Goal: Information Seeking & Learning: Learn about a topic

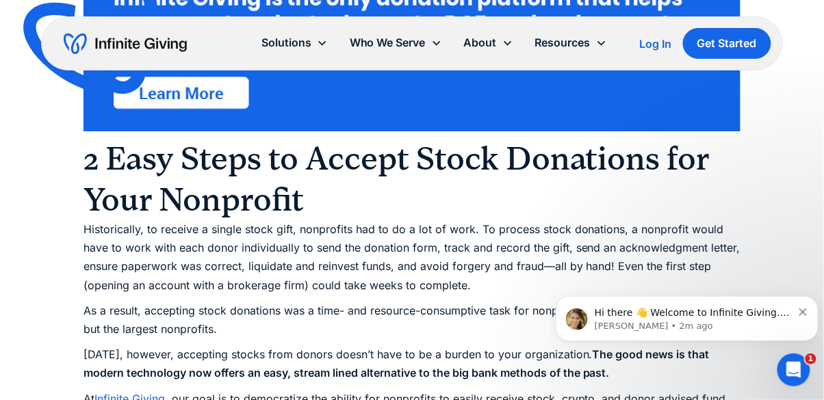
scroll to position [1049, 0]
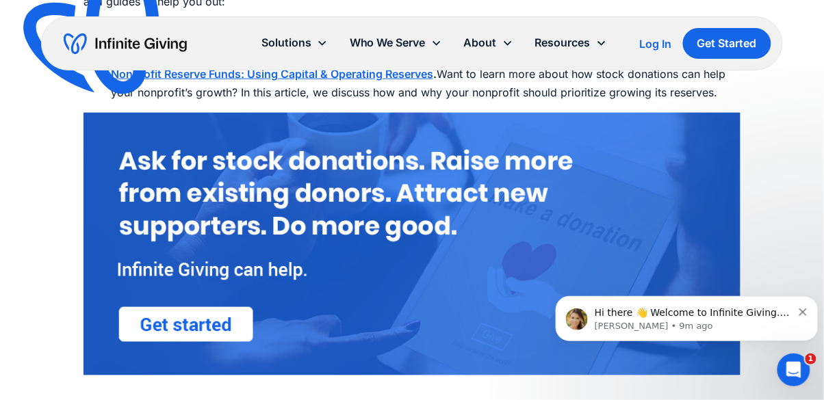
scroll to position [5052, 0]
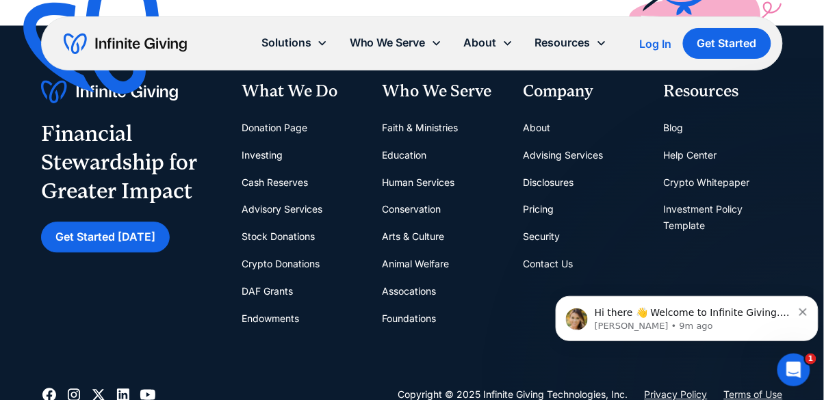
scroll to position [6463, 0]
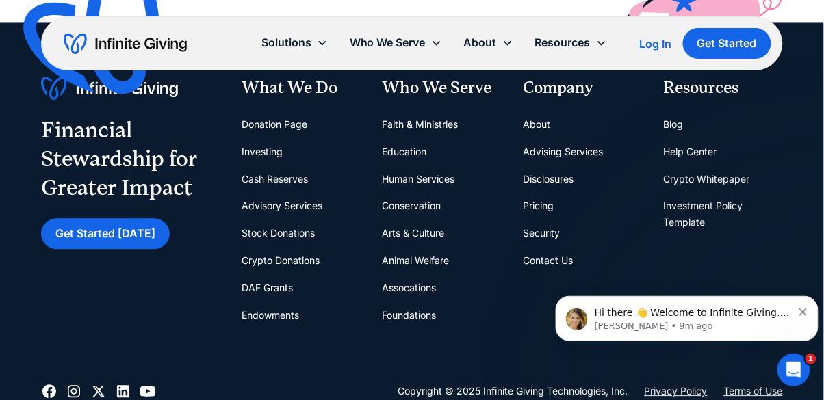
click at [60, 322] on div "Financial Stewardship for Greater Impact Get Started Today What We Do Donation …" at bounding box center [412, 203] width 742 height 252
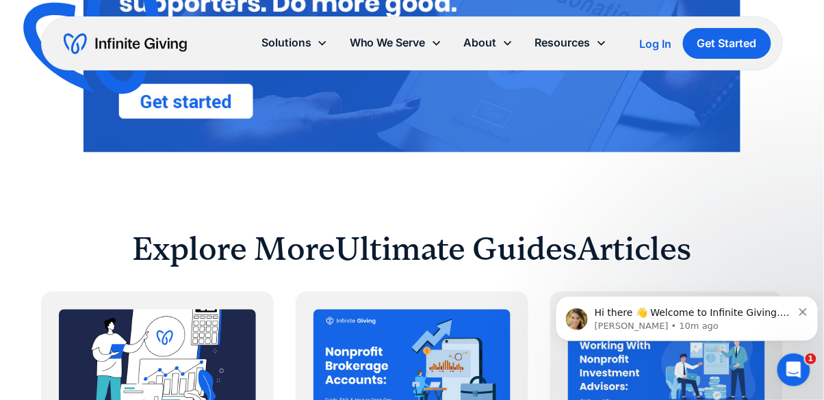
scroll to position [5263, 0]
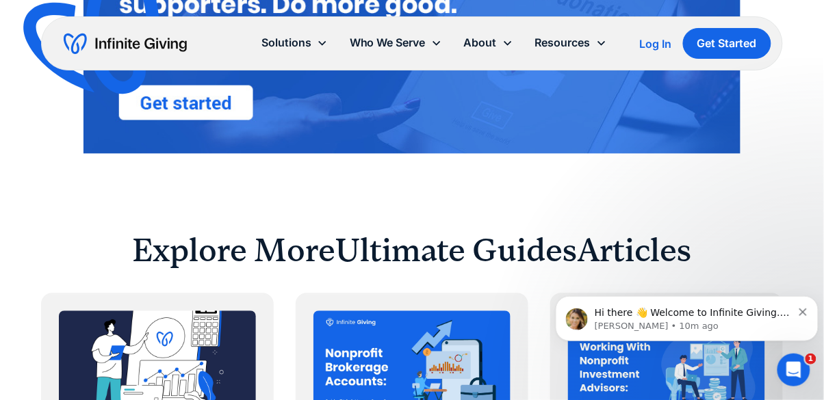
click at [492, 51] on div "About" at bounding box center [480, 43] width 33 height 18
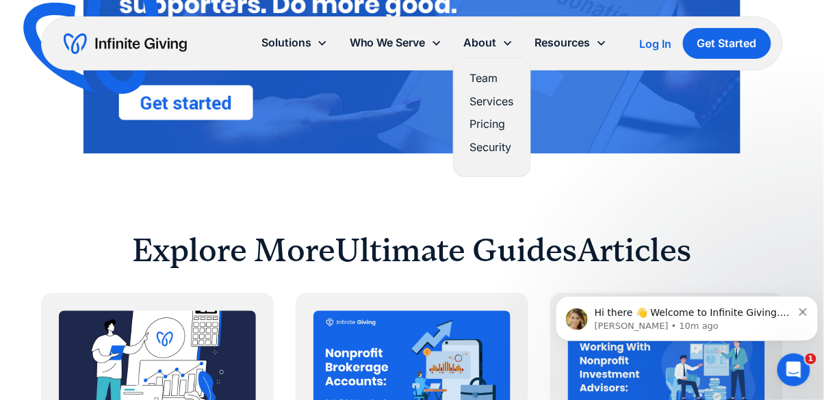
click at [501, 126] on link "Pricing" at bounding box center [492, 124] width 44 height 18
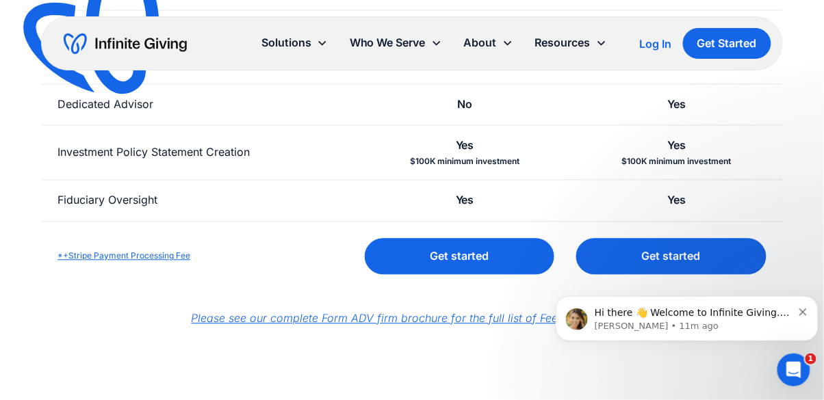
scroll to position [559, 0]
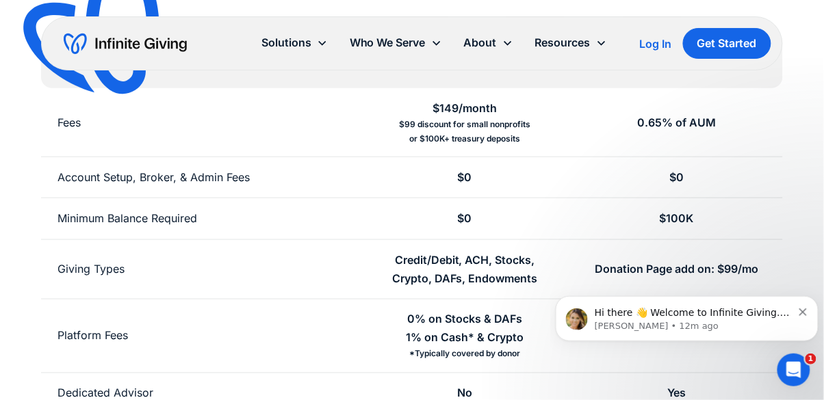
scroll to position [273, 0]
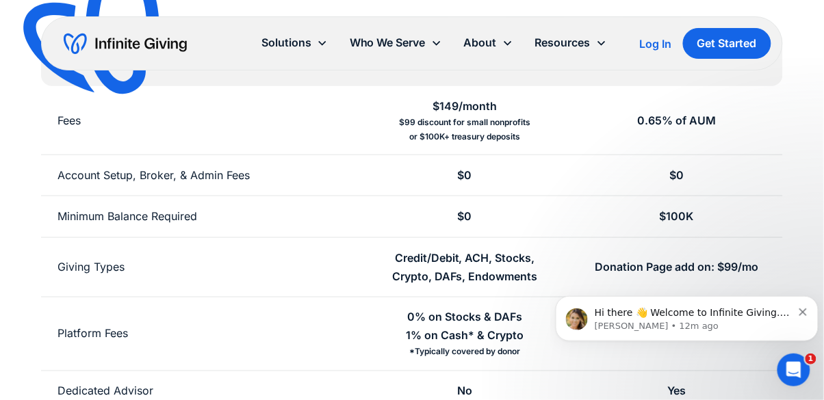
click at [804, 308] on icon "Dismiss notification" at bounding box center [803, 312] width 8 height 8
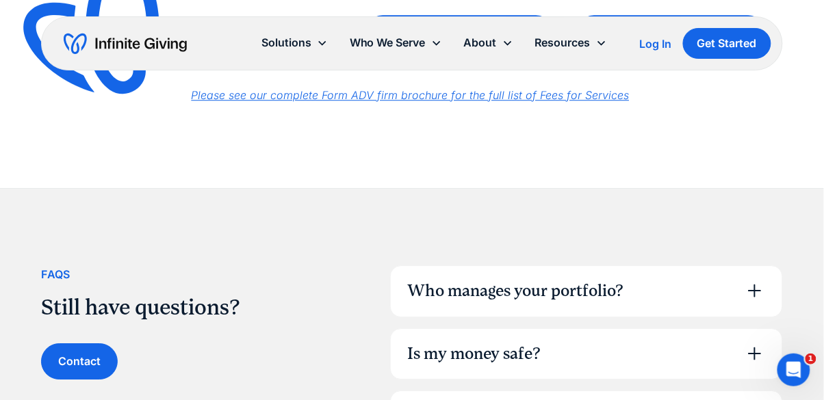
scroll to position [785, 0]
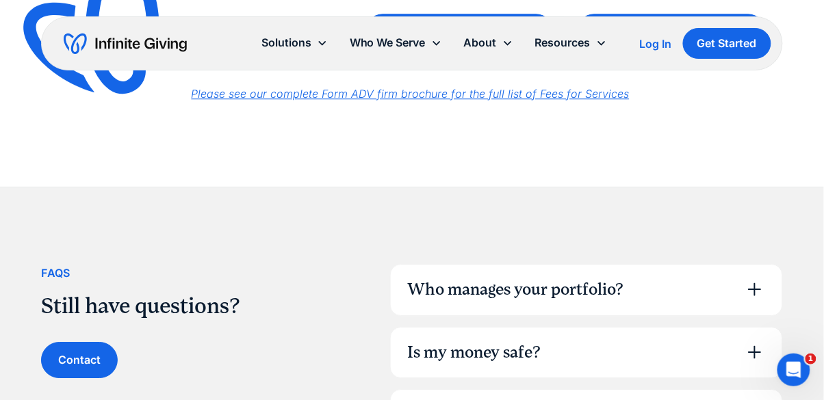
click at [761, 285] on icon at bounding box center [755, 290] width 22 height 22
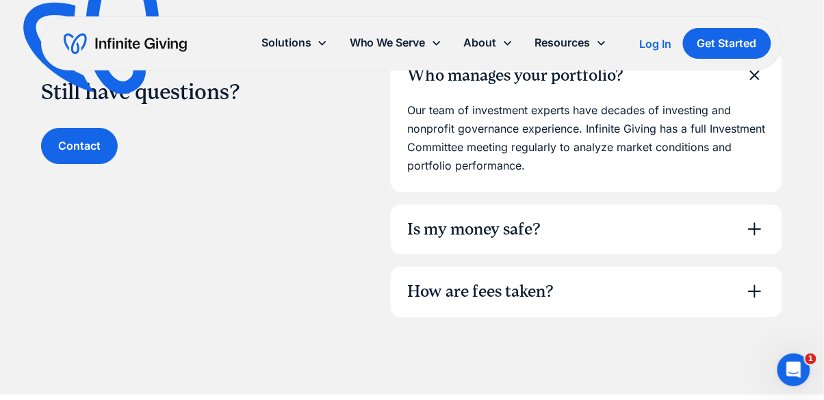
scroll to position [999, 0]
click at [759, 298] on icon at bounding box center [755, 292] width 22 height 22
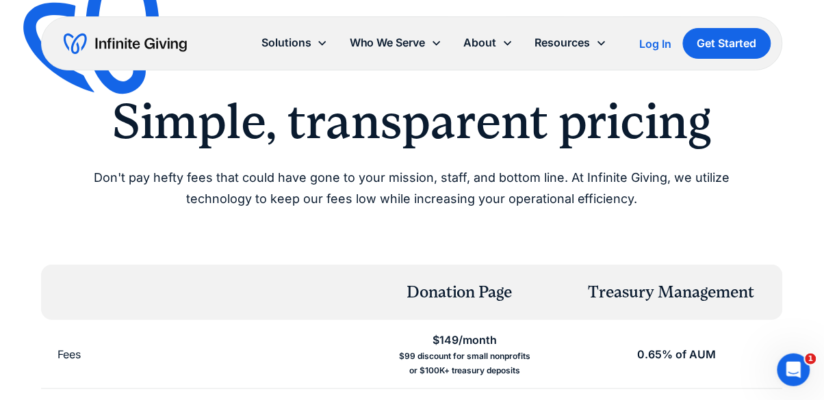
scroll to position [0, 0]
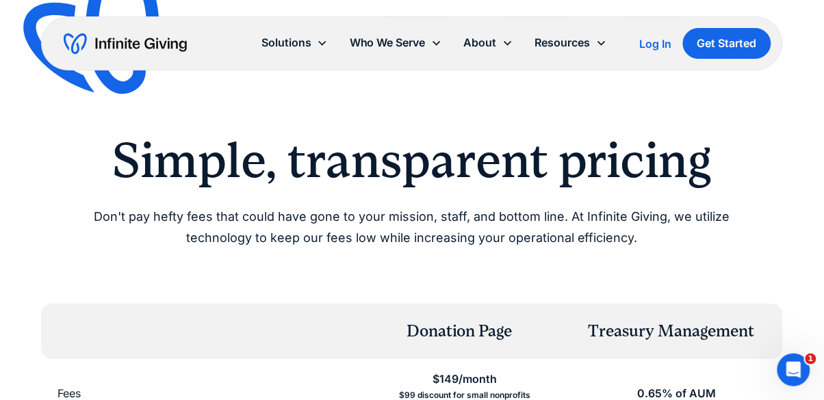
click at [424, 45] on div "Who We Serve" at bounding box center [388, 43] width 76 height 18
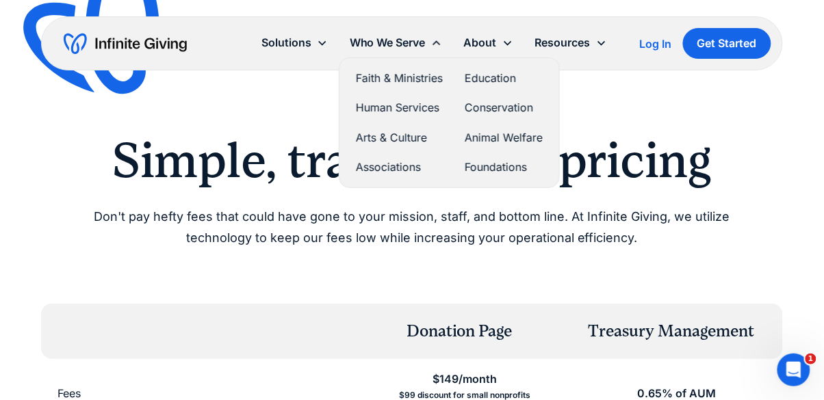
click at [409, 173] on link "Associations" at bounding box center [399, 167] width 87 height 18
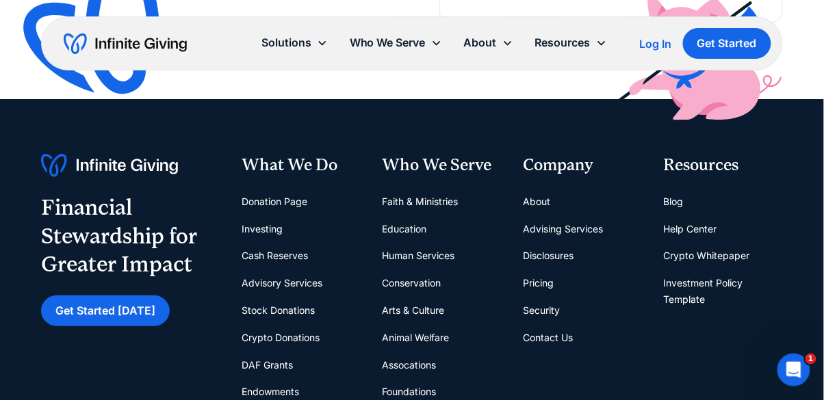
scroll to position [3402, 0]
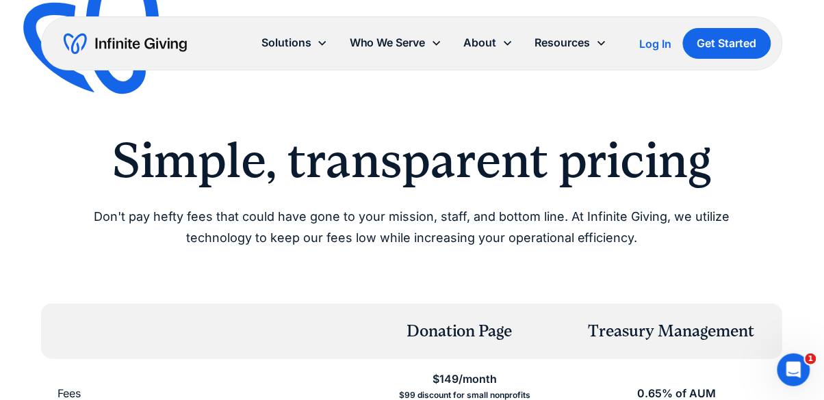
click at [511, 36] on div "About" at bounding box center [488, 42] width 71 height 29
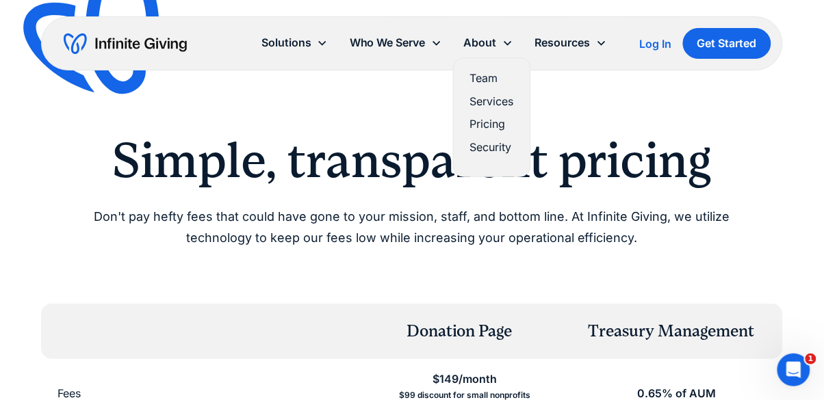
click at [322, 47] on icon at bounding box center [322, 43] width 11 height 11
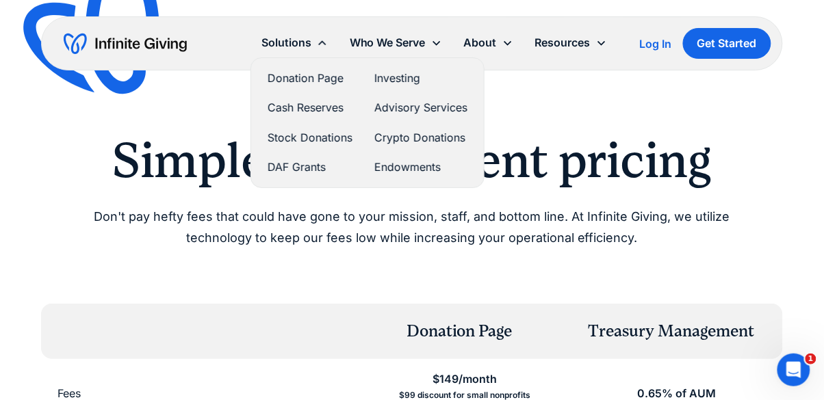
click at [397, 166] on link "Endowments" at bounding box center [420, 167] width 93 height 18
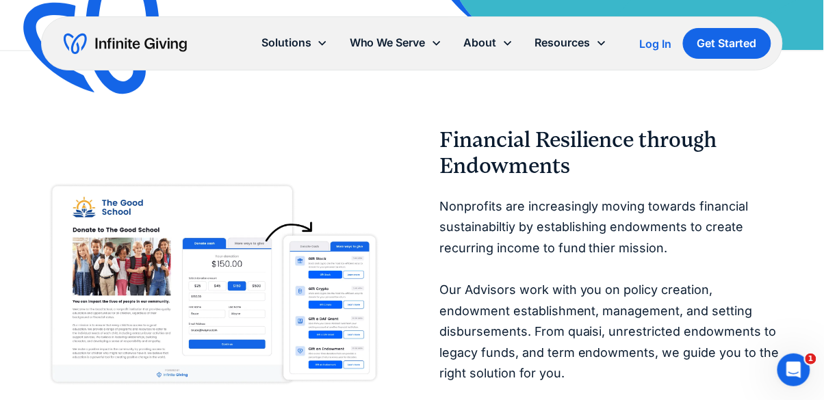
scroll to position [566, 0]
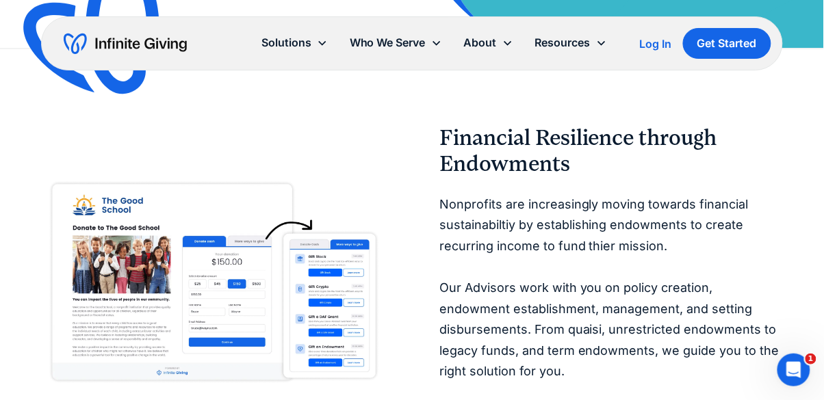
click at [66, 314] on img at bounding box center [213, 284] width 344 height 216
click at [65, 290] on img at bounding box center [213, 284] width 344 height 216
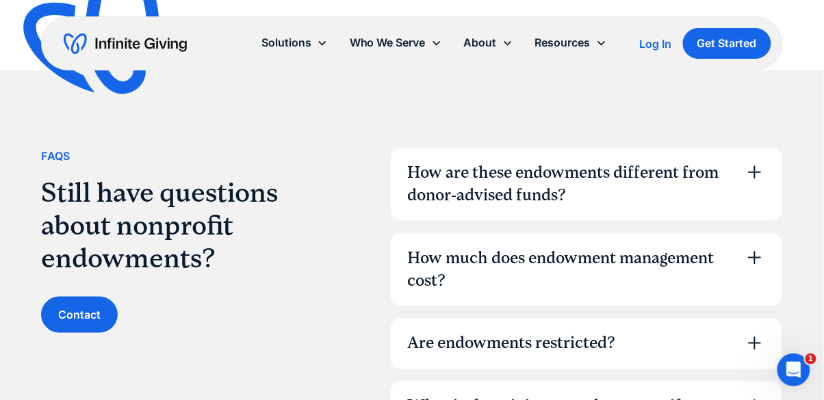
scroll to position [3774, 0]
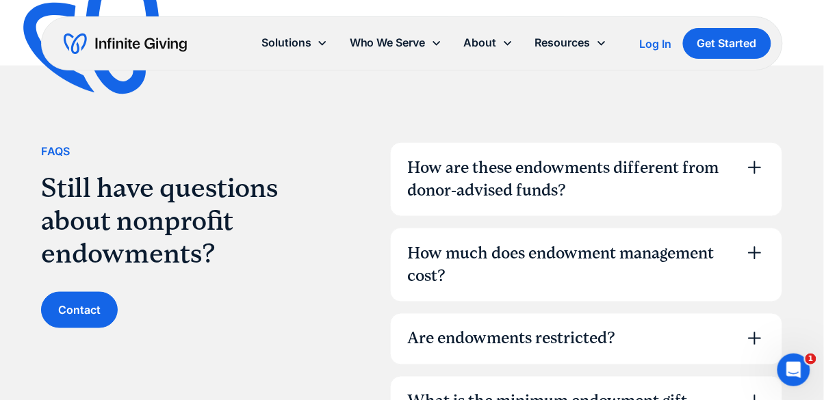
click at [746, 157] on icon at bounding box center [755, 168] width 22 height 22
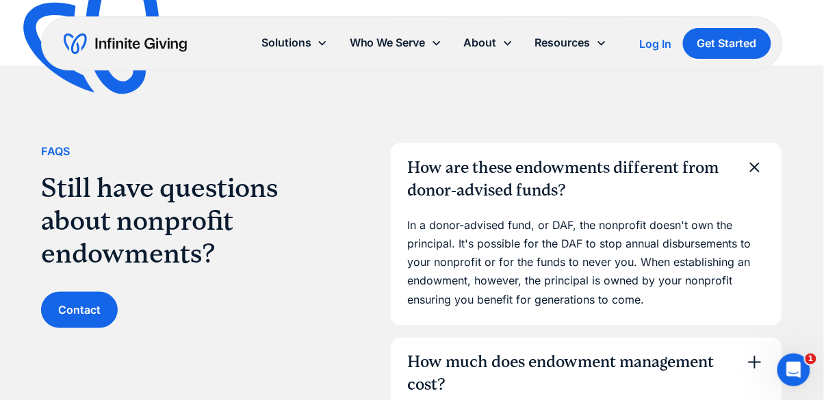
click at [750, 352] on icon at bounding box center [755, 363] width 22 height 22
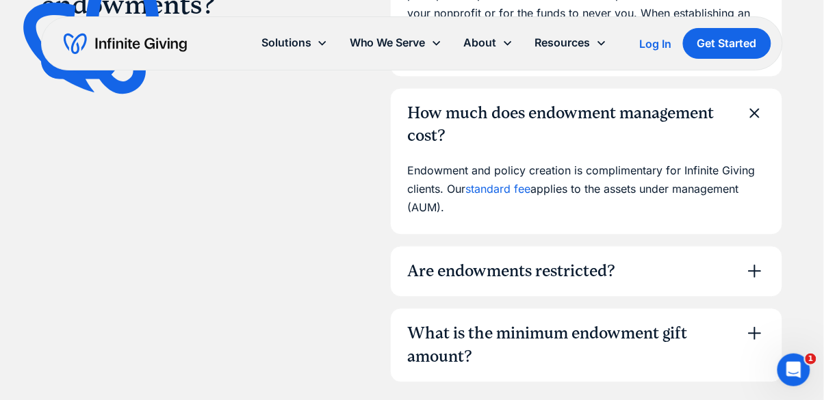
scroll to position [4024, 0]
click at [754, 264] on icon at bounding box center [754, 270] width 13 height 13
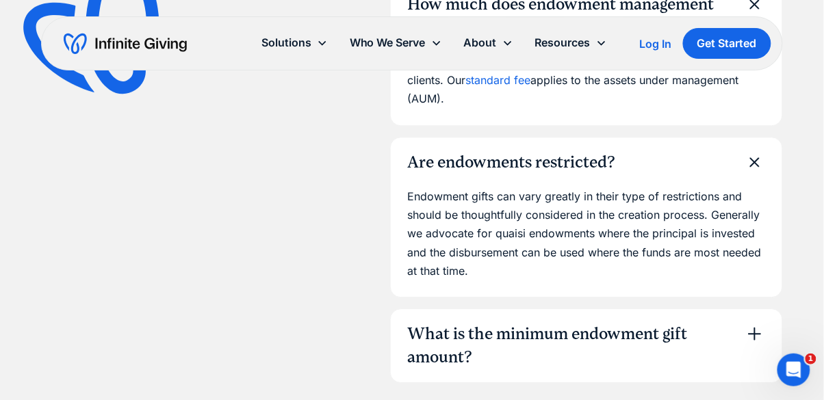
scroll to position [4133, 0]
click at [752, 322] on icon at bounding box center [755, 333] width 22 height 22
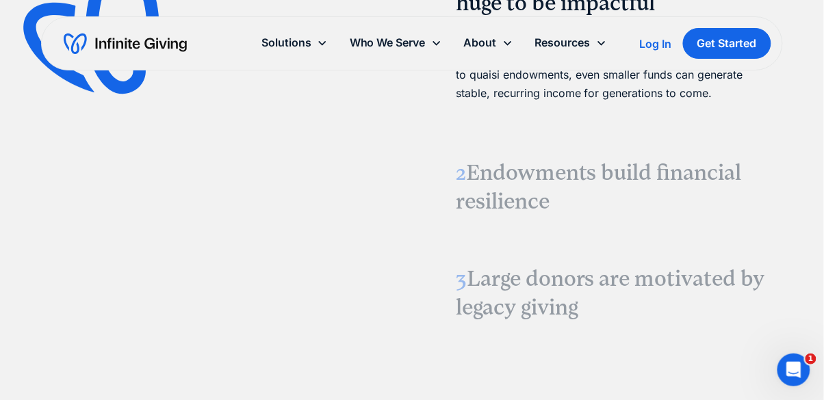
scroll to position [0, 0]
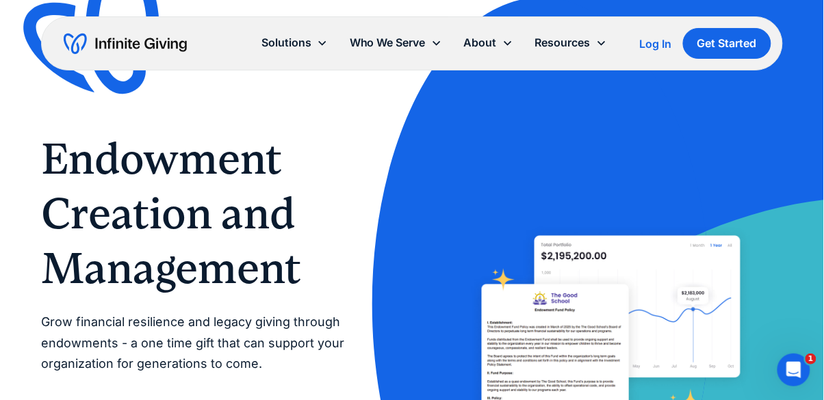
click at [504, 40] on icon at bounding box center [507, 43] width 11 height 11
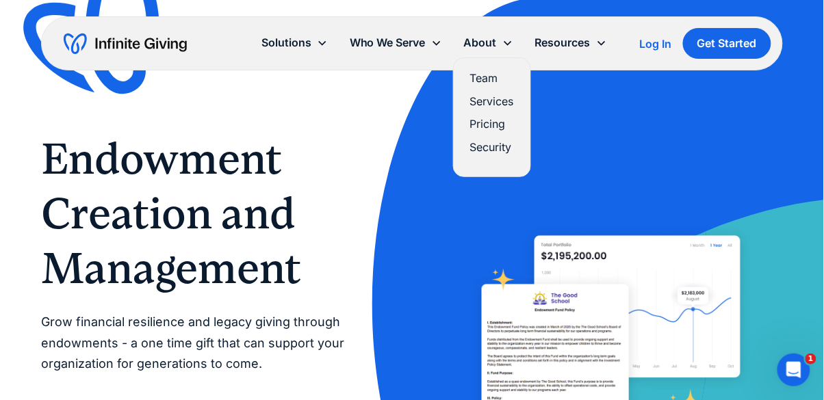
click at [505, 127] on link "Pricing" at bounding box center [492, 124] width 44 height 18
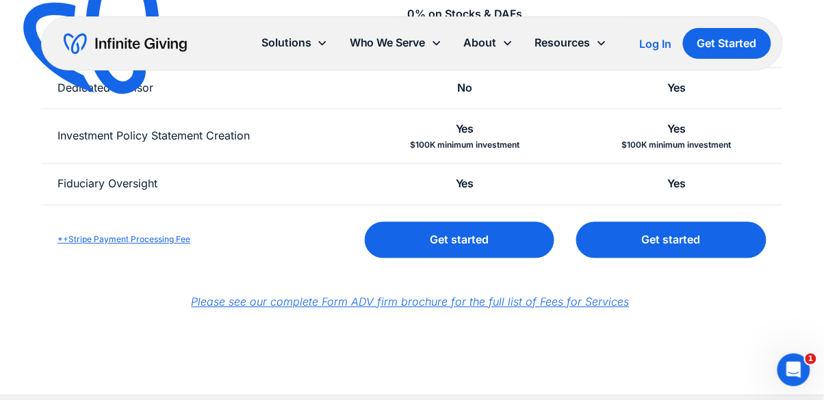
scroll to position [575, 0]
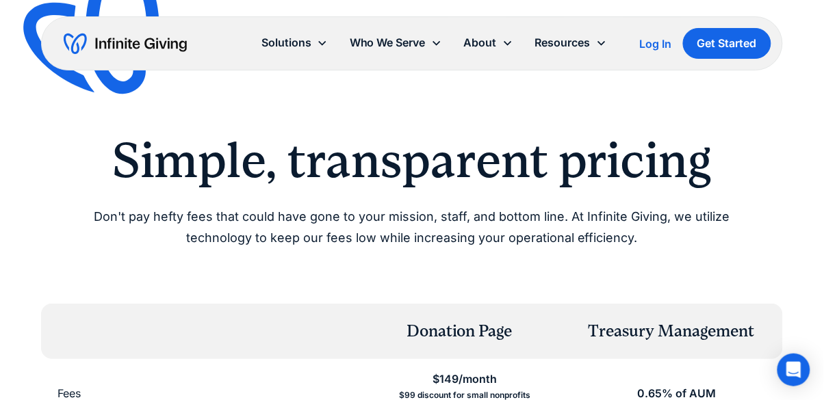
click at [53, 1] on img at bounding box center [104, 38] width 181 height 175
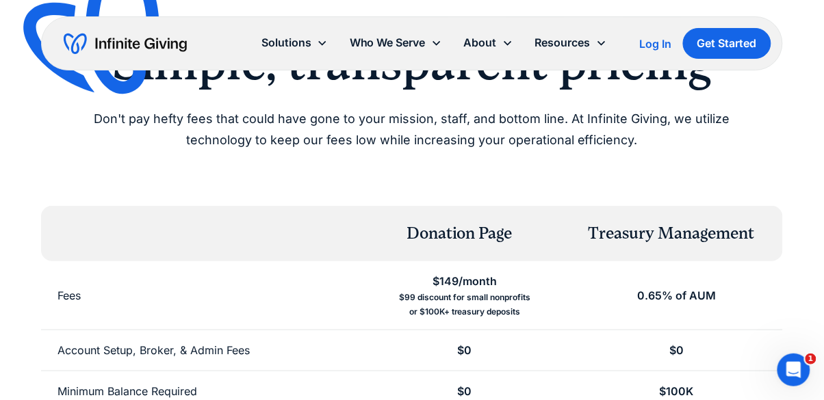
scroll to position [97, 0]
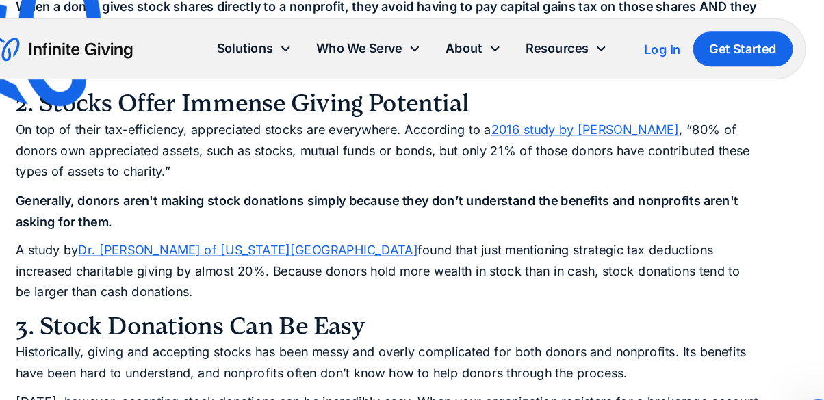
scroll to position [3880, 0]
